Goal: Transaction & Acquisition: Purchase product/service

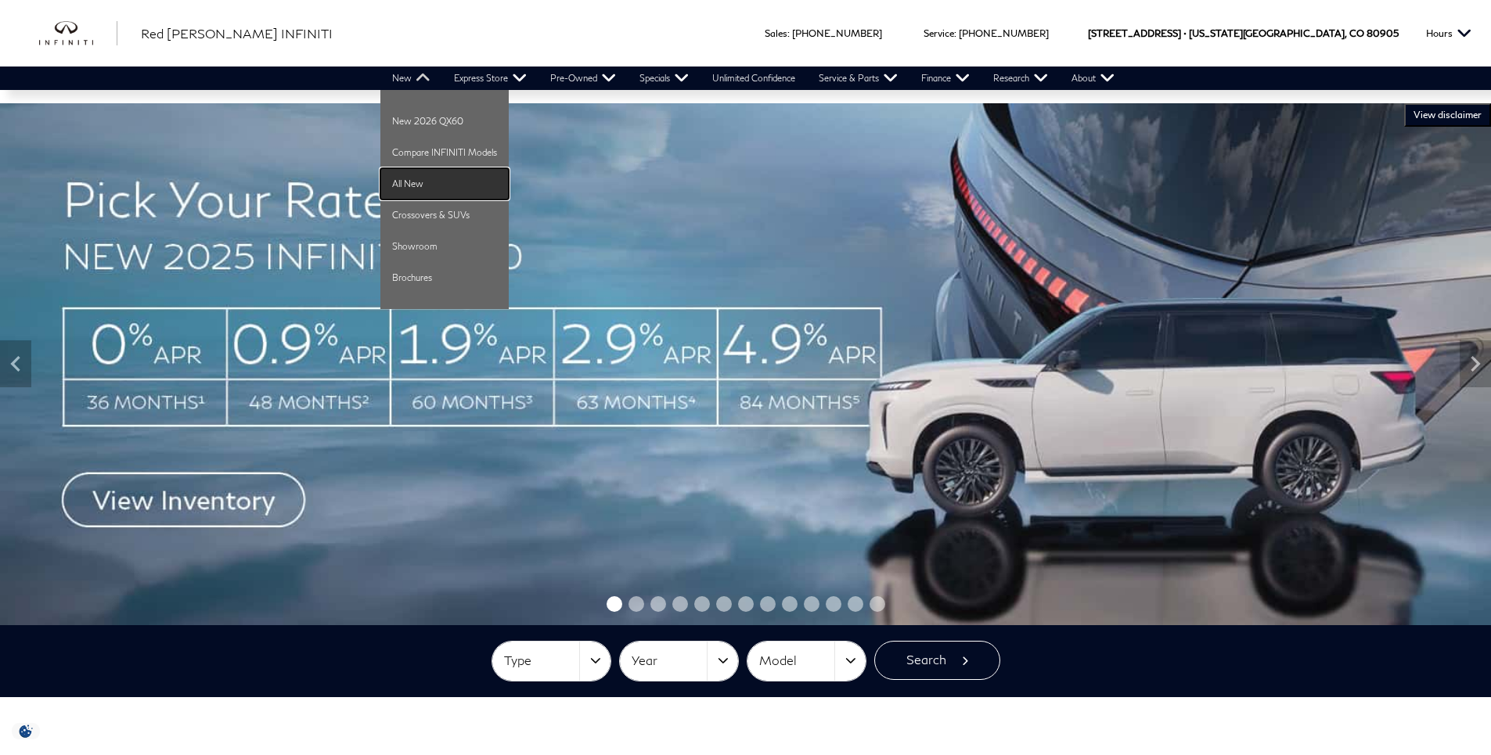
click at [420, 189] on link "All New" at bounding box center [444, 183] width 128 height 31
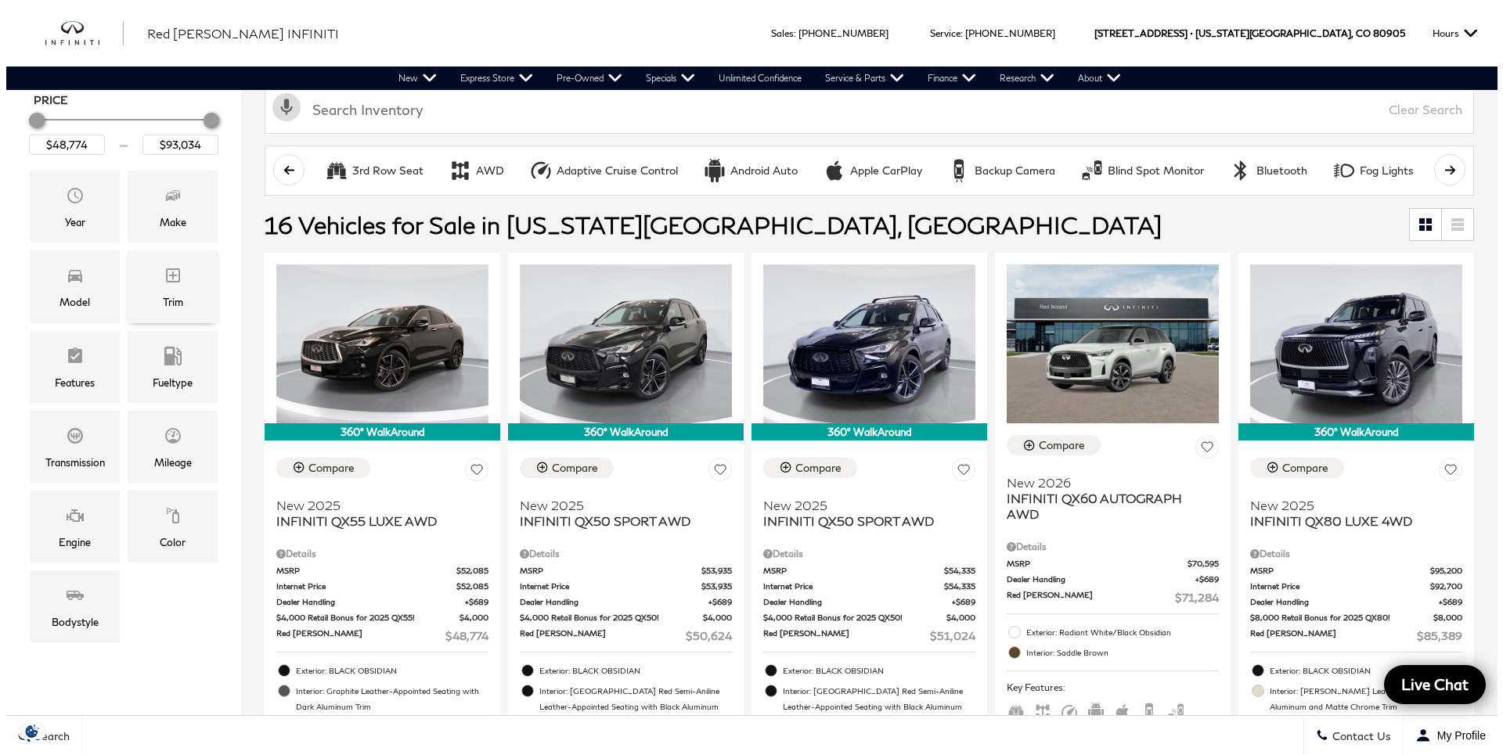
scroll to position [235, 0]
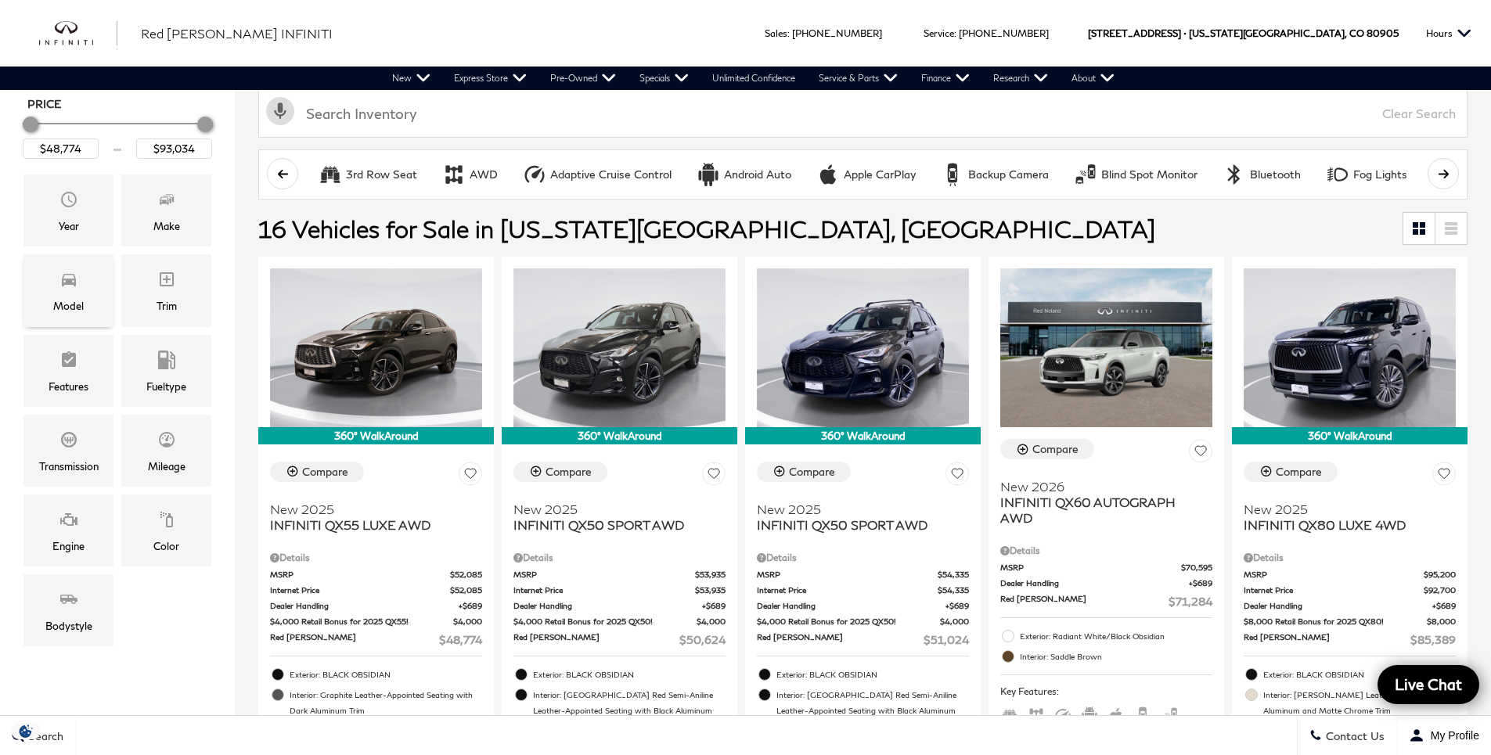
click at [81, 305] on div "Model" at bounding box center [68, 305] width 31 height 17
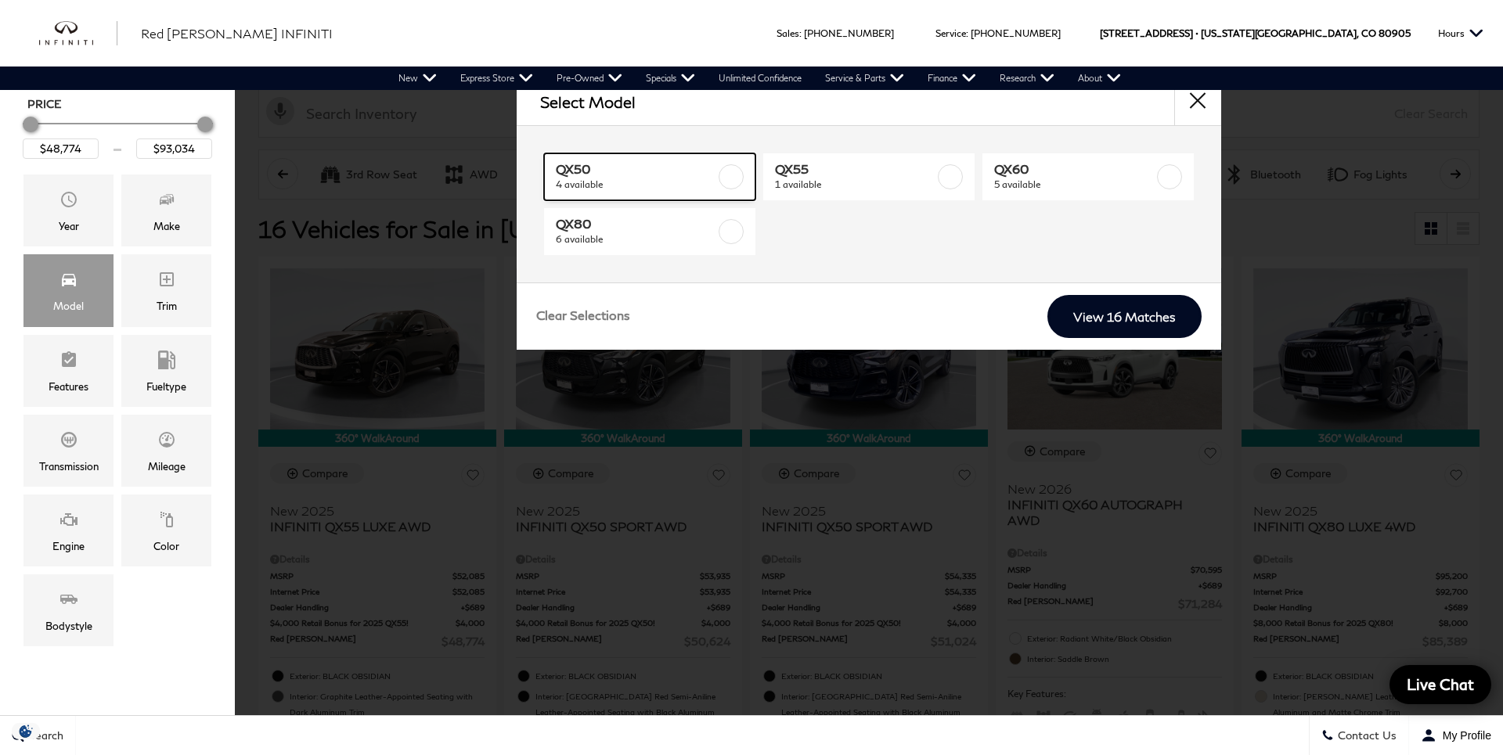
click at [740, 176] on label at bounding box center [731, 176] width 25 height 25
type input "$50,624"
type input "$51,024"
checkbox input "true"
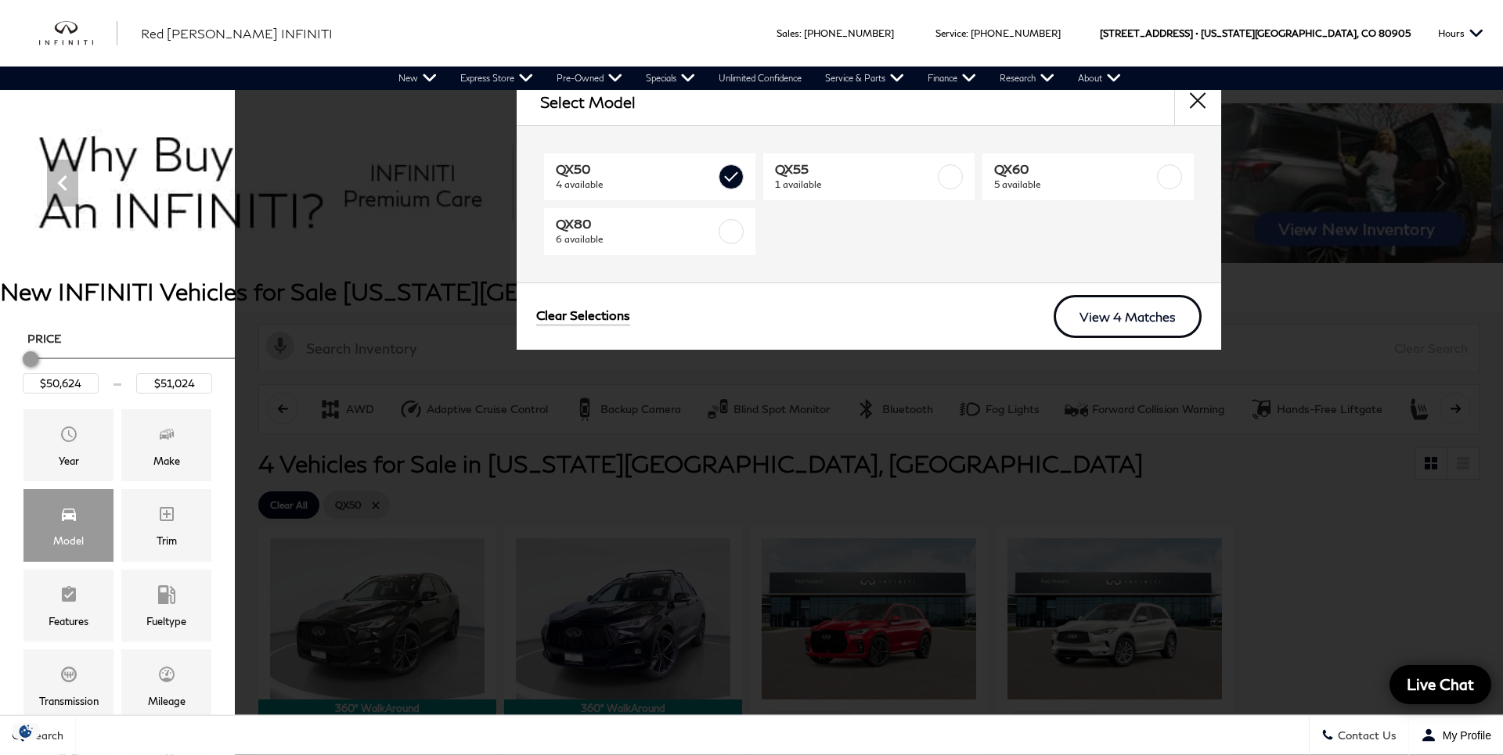
click at [1138, 301] on link "View 4 Matches" at bounding box center [1128, 316] width 148 height 43
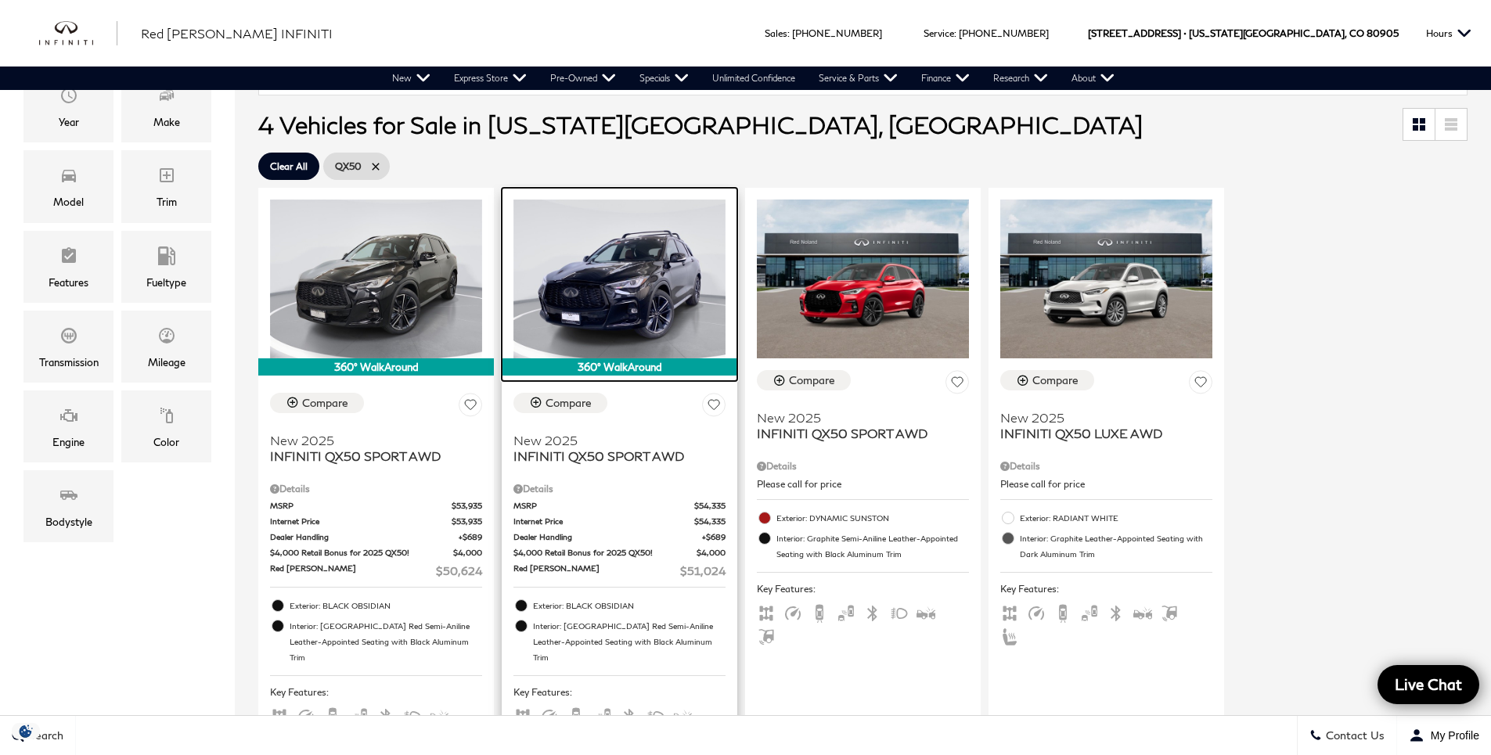
scroll to position [313, 0]
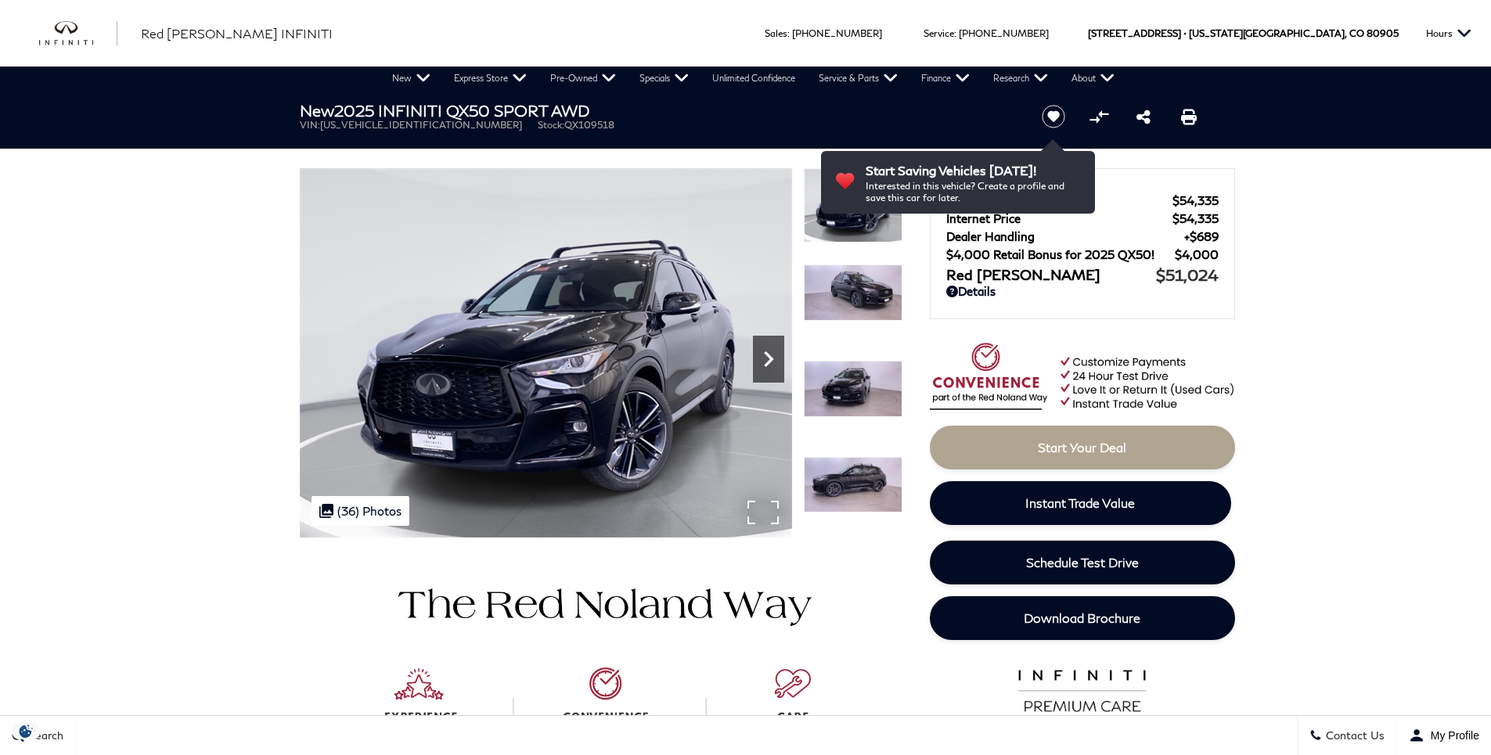
click at [765, 370] on icon "Next" at bounding box center [768, 359] width 31 height 31
